Goal: Task Accomplishment & Management: Manage account settings

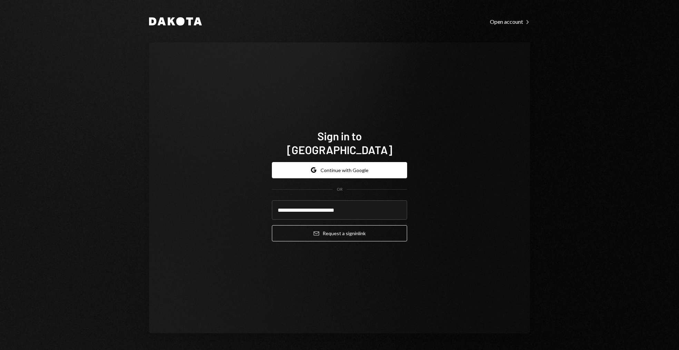
type input "**********"
click at [272, 225] on button "Email Request a sign in link" at bounding box center [339, 233] width 135 height 16
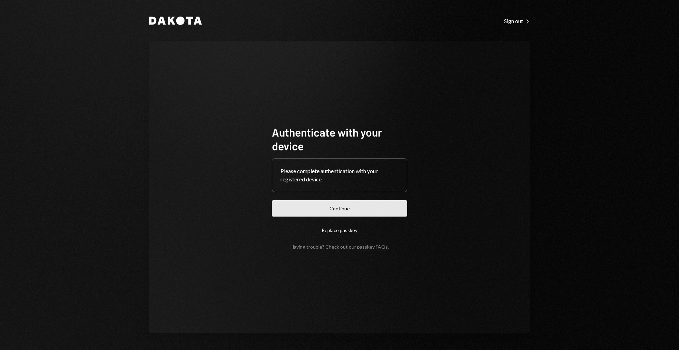
click at [322, 207] on button "Continue" at bounding box center [339, 208] width 135 height 16
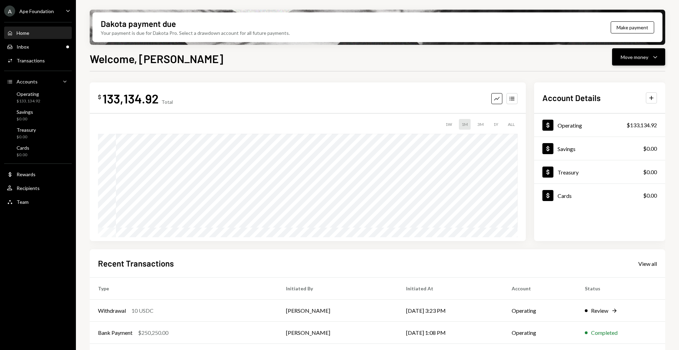
click at [663, 57] on button "Move money Caret Down" at bounding box center [638, 56] width 53 height 17
click at [563, 125] on div "Operating" at bounding box center [569, 125] width 24 height 7
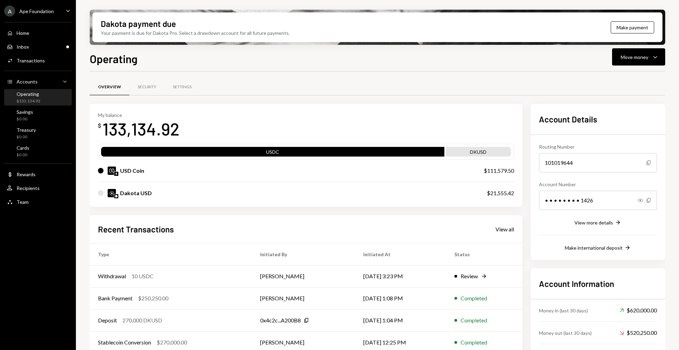
scroll to position [31, 0]
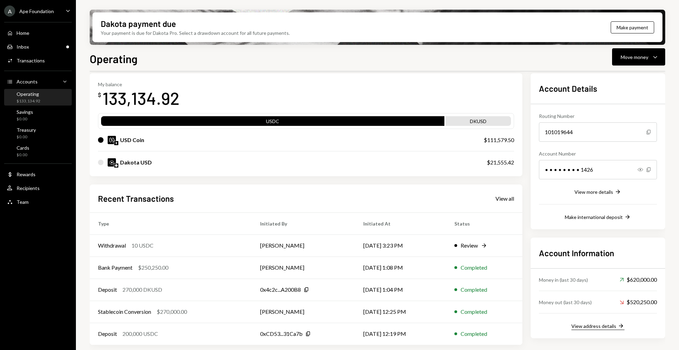
click at [605, 326] on div "View address details" at bounding box center [593, 326] width 45 height 6
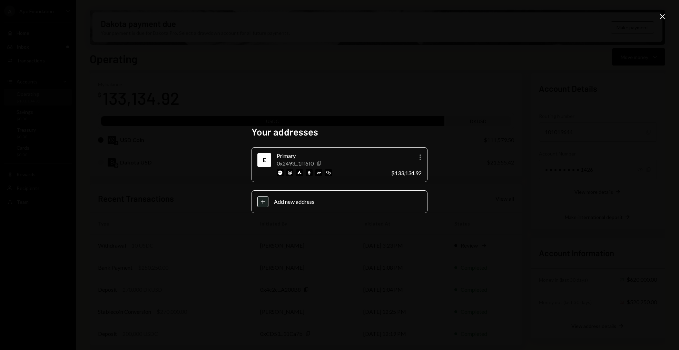
click at [320, 58] on div "Your addresses E Primary 0x2493...1ff6f0 Copy More $133,134.92 Plus Add new add…" at bounding box center [339, 175] width 679 height 350
click at [664, 17] on icon "Close" at bounding box center [662, 16] width 8 height 8
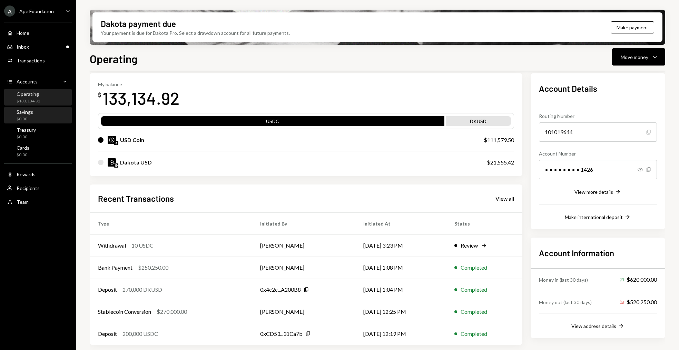
click at [39, 118] on div "Savings $0.00" at bounding box center [38, 115] width 62 height 13
